Goal: Check status: Check status

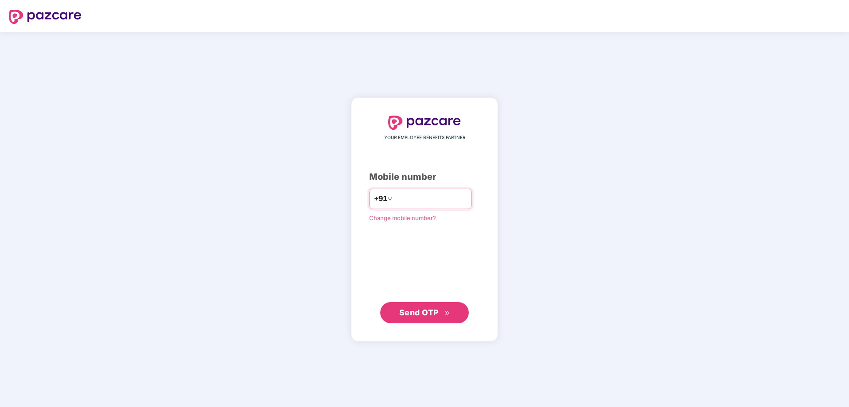
click at [409, 195] on input "number" at bounding box center [430, 199] width 73 height 14
type input "**********"
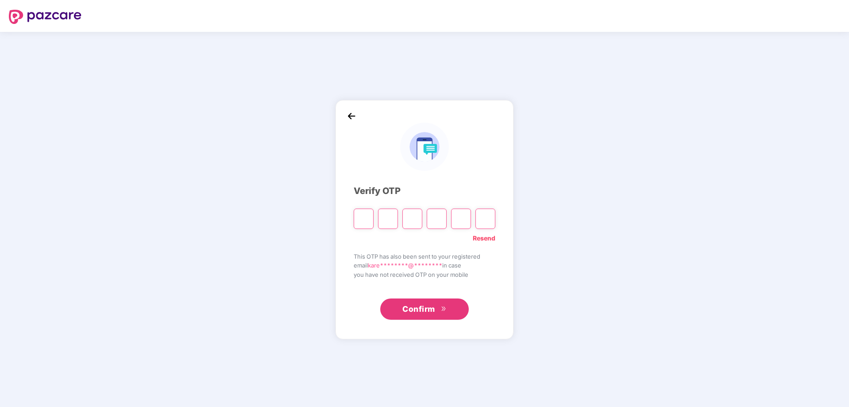
type input "*"
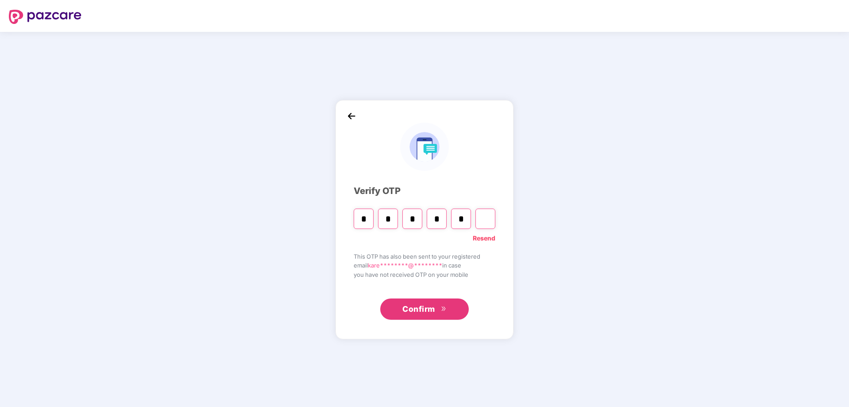
type input "*"
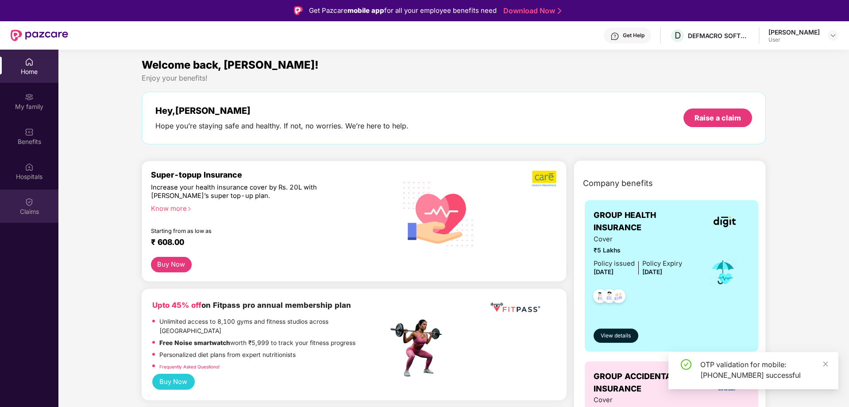
click at [36, 208] on div "Claims" at bounding box center [29, 211] width 58 height 9
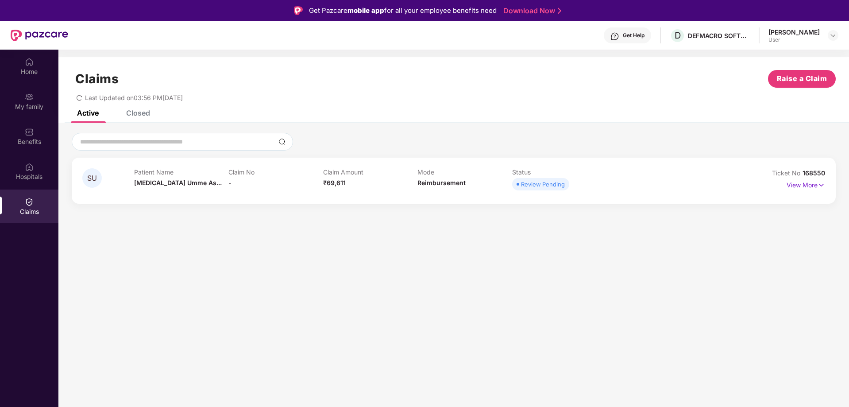
click at [292, 190] on div "Claim No -" at bounding box center [275, 180] width 95 height 24
click at [803, 188] on p "View More" at bounding box center [805, 184] width 38 height 12
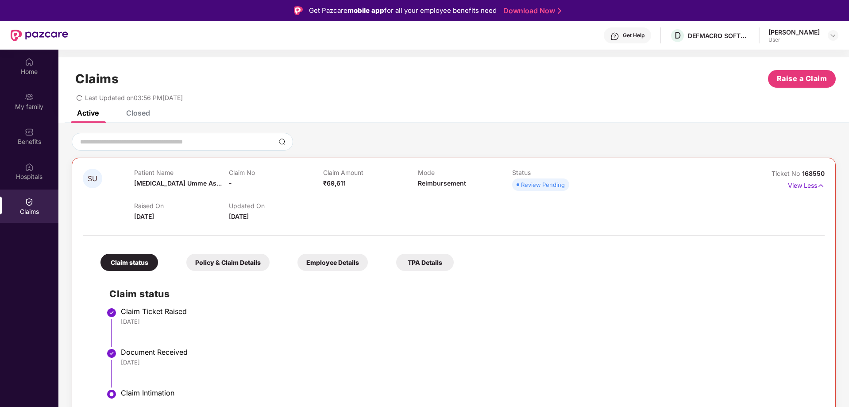
scroll to position [50, 0]
